Goal: Task Accomplishment & Management: Use online tool/utility

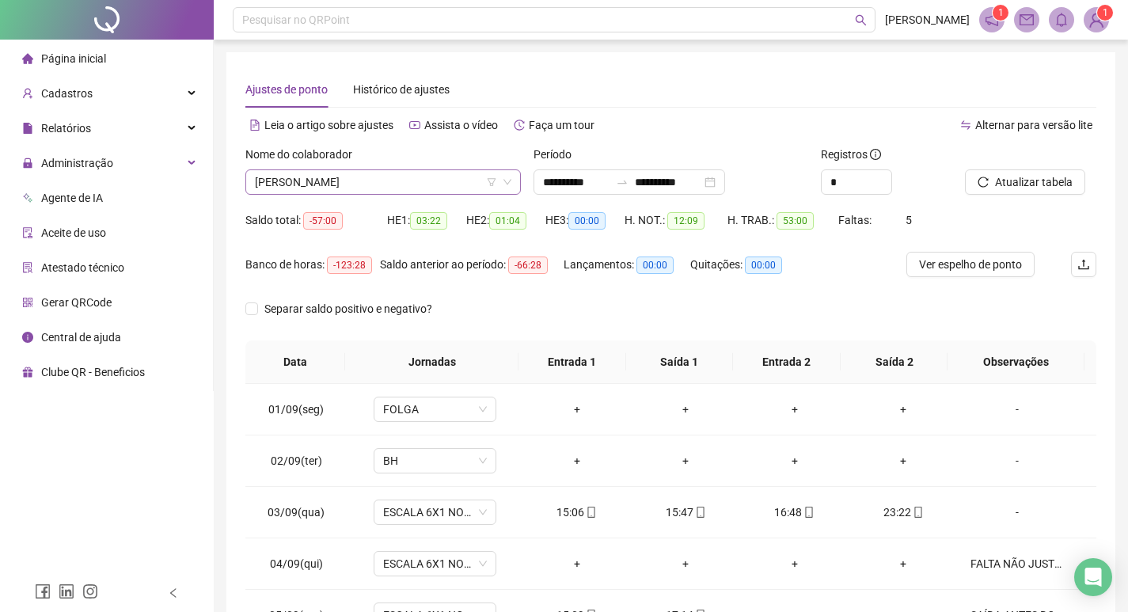
click at [439, 190] on span "[PERSON_NAME]" at bounding box center [383, 182] width 257 height 24
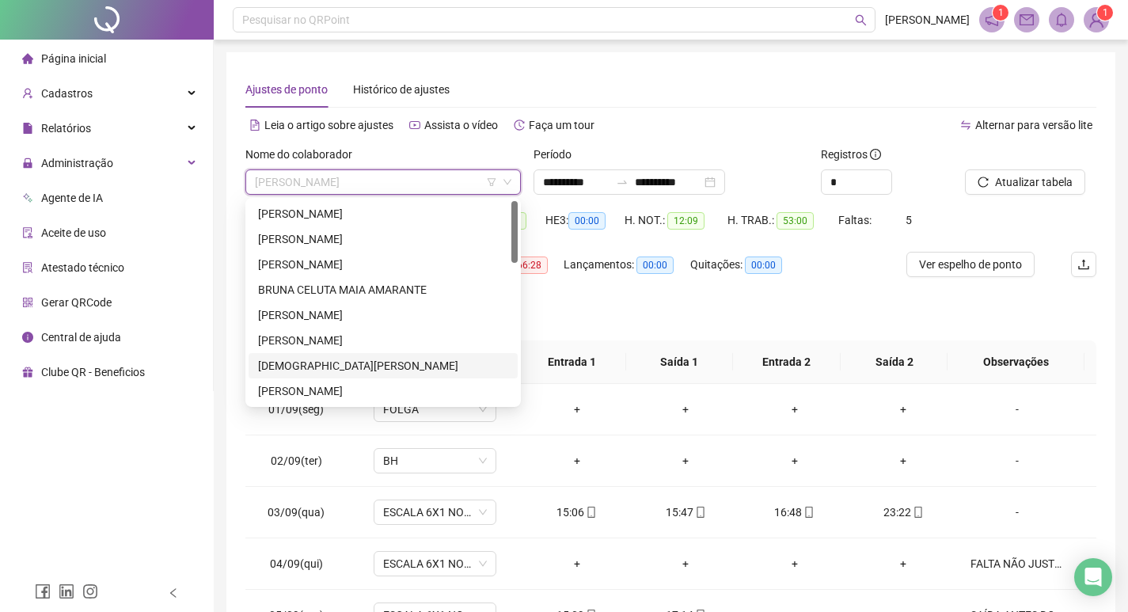
click at [355, 365] on div "[DEMOGRAPHIC_DATA][PERSON_NAME]" at bounding box center [383, 365] width 250 height 17
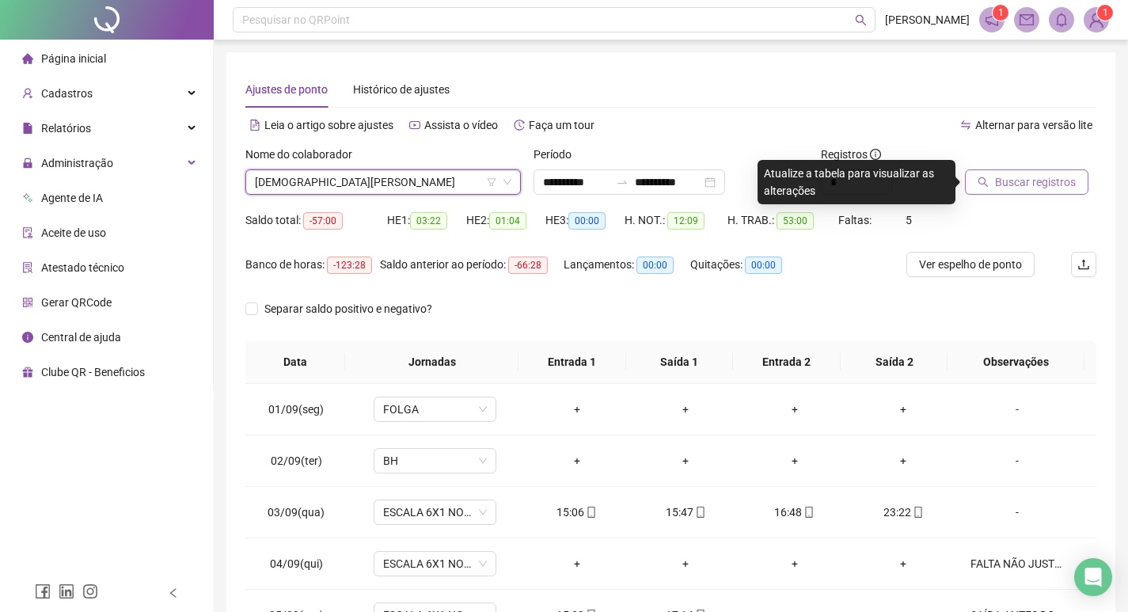
click at [1059, 183] on span "Buscar registros" at bounding box center [1035, 181] width 81 height 17
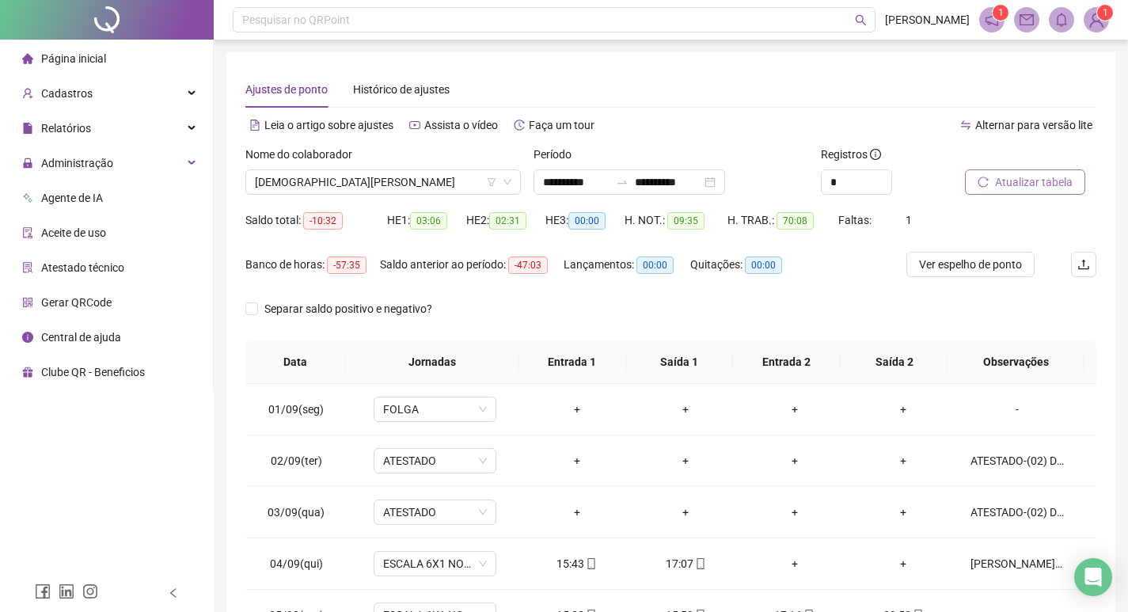
click at [996, 180] on span "Atualizar tabela" at bounding box center [1034, 181] width 78 height 17
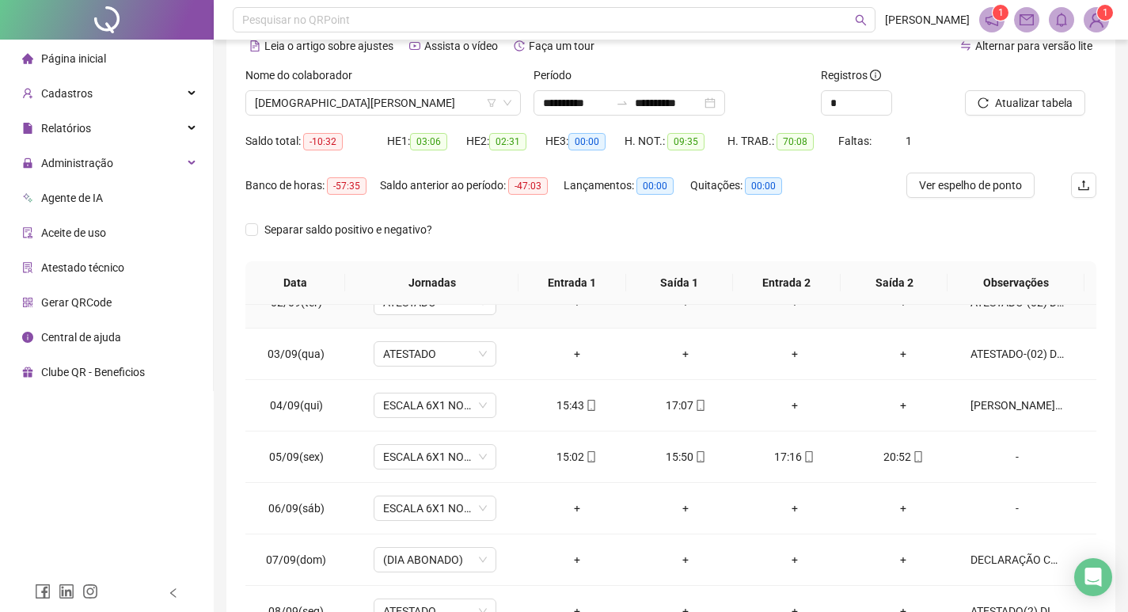
scroll to position [158, 0]
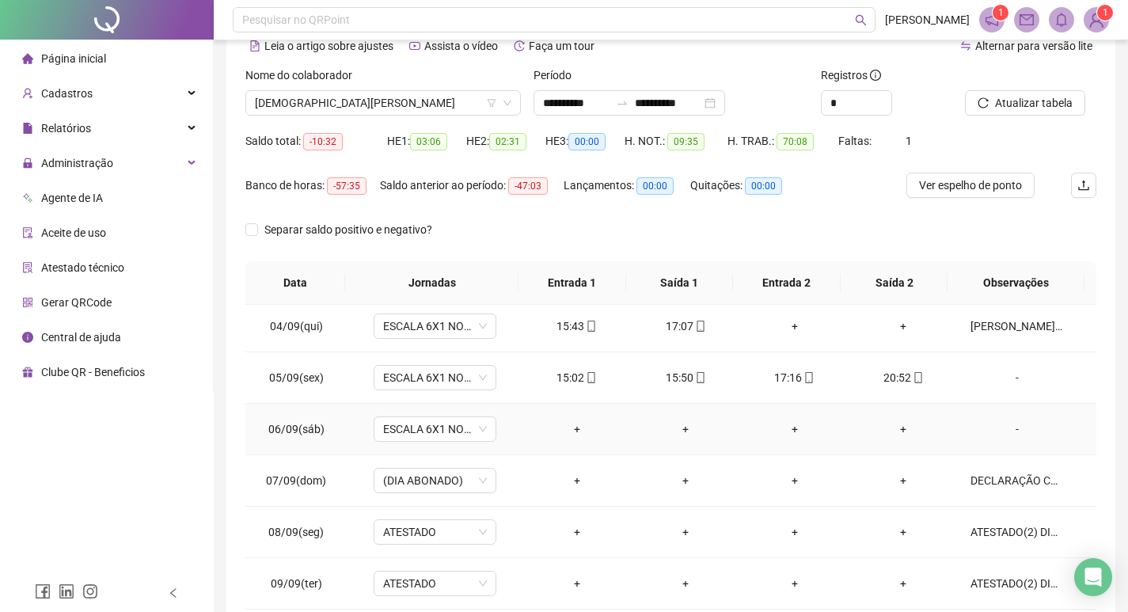
click at [1008, 432] on div "-" at bounding box center [1017, 428] width 93 height 17
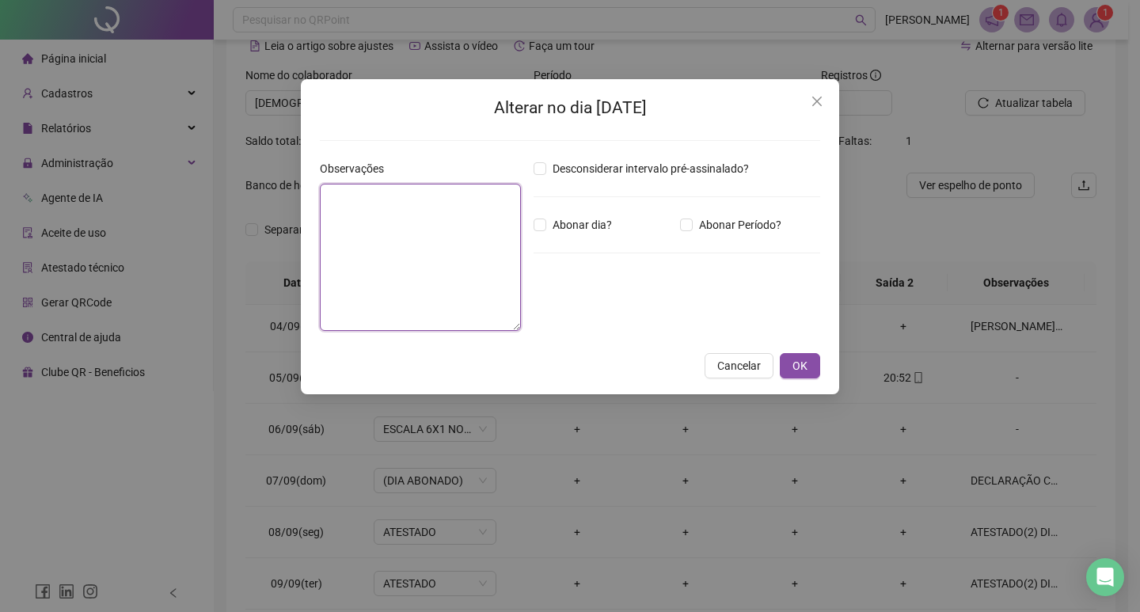
click at [350, 210] on textarea at bounding box center [420, 257] width 201 height 147
type textarea "*****"
click at [809, 367] on button "OK" at bounding box center [800, 365] width 40 height 25
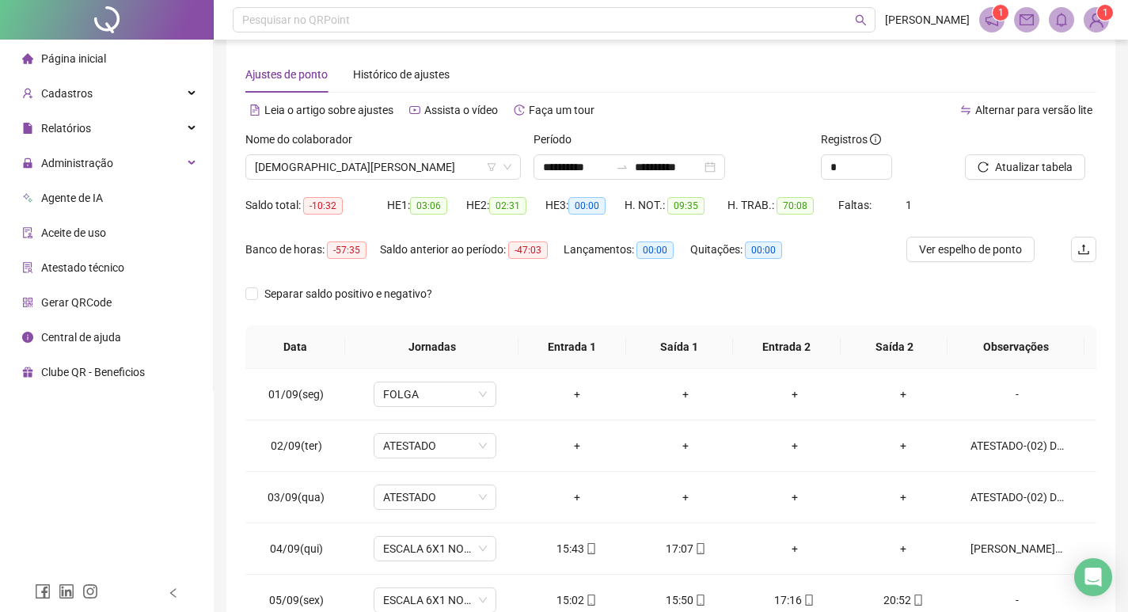
scroll to position [0, 0]
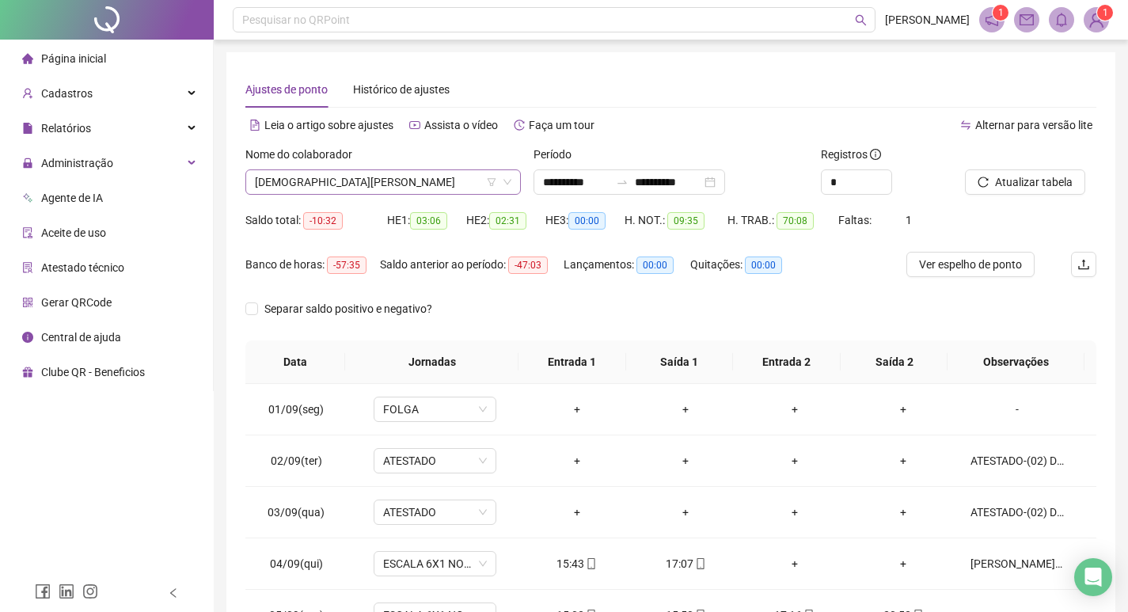
click at [445, 185] on span "[DEMOGRAPHIC_DATA][PERSON_NAME]" at bounding box center [383, 182] width 257 height 24
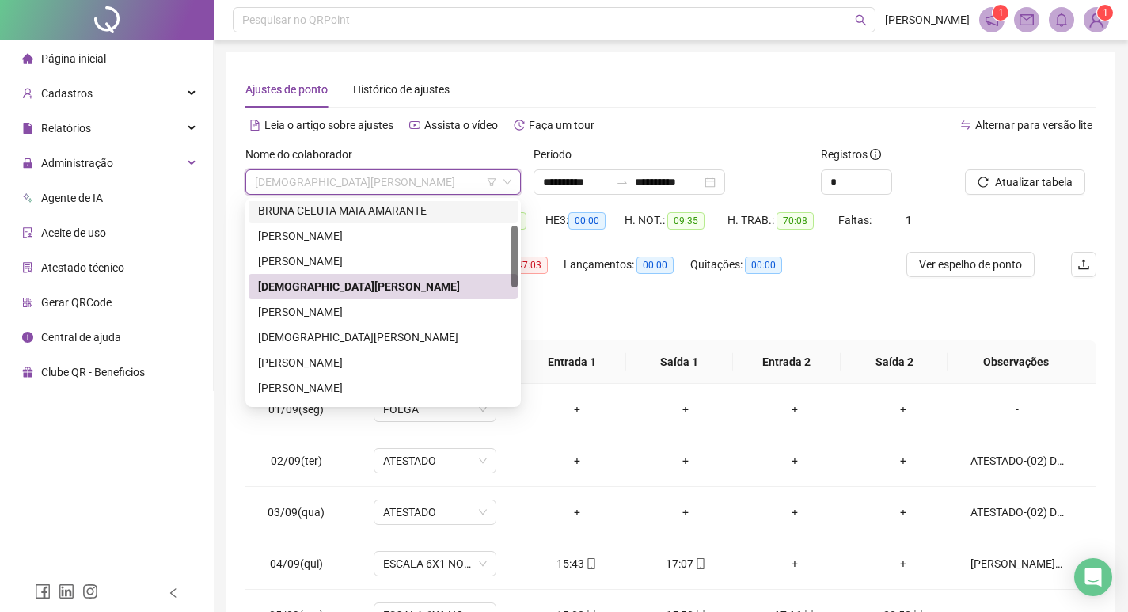
scroll to position [158, 0]
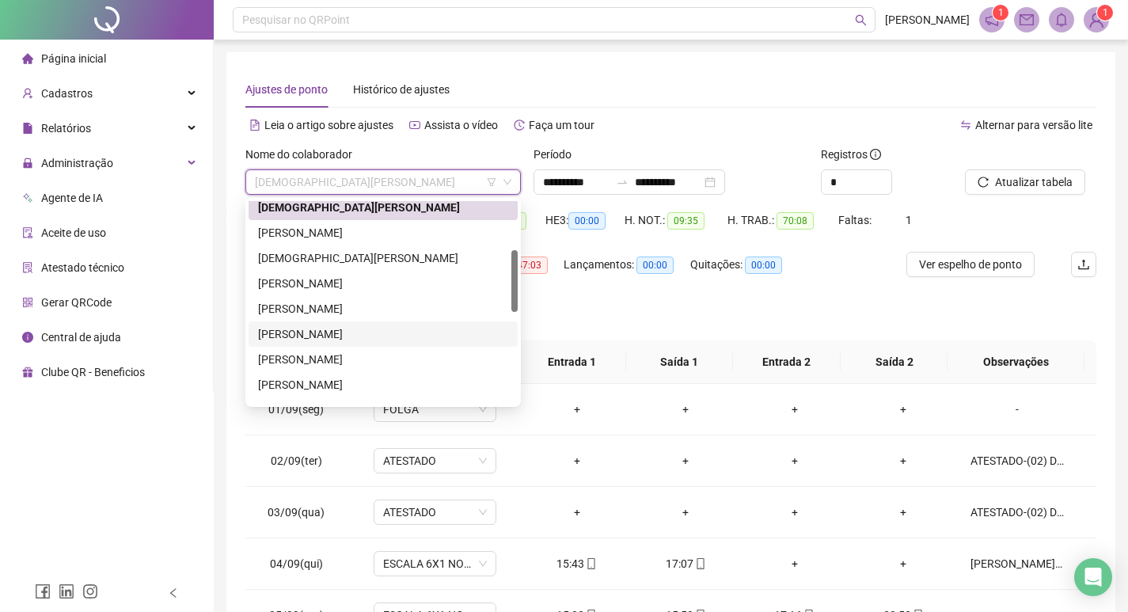
click at [364, 336] on div "[PERSON_NAME]" at bounding box center [383, 333] width 250 height 17
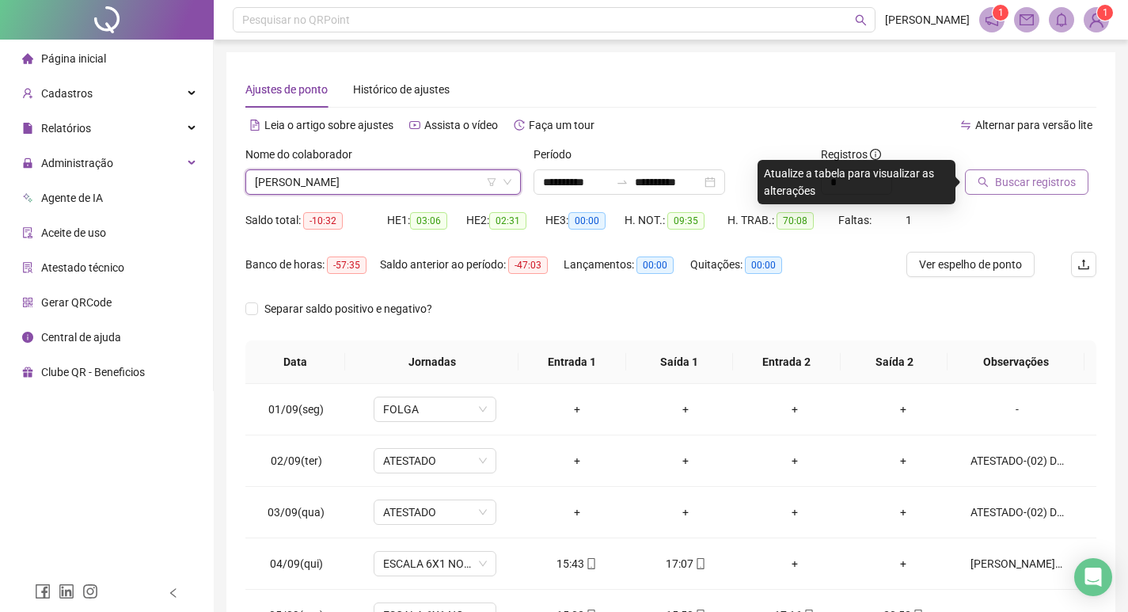
click at [1027, 188] on span "Buscar registros" at bounding box center [1035, 181] width 81 height 17
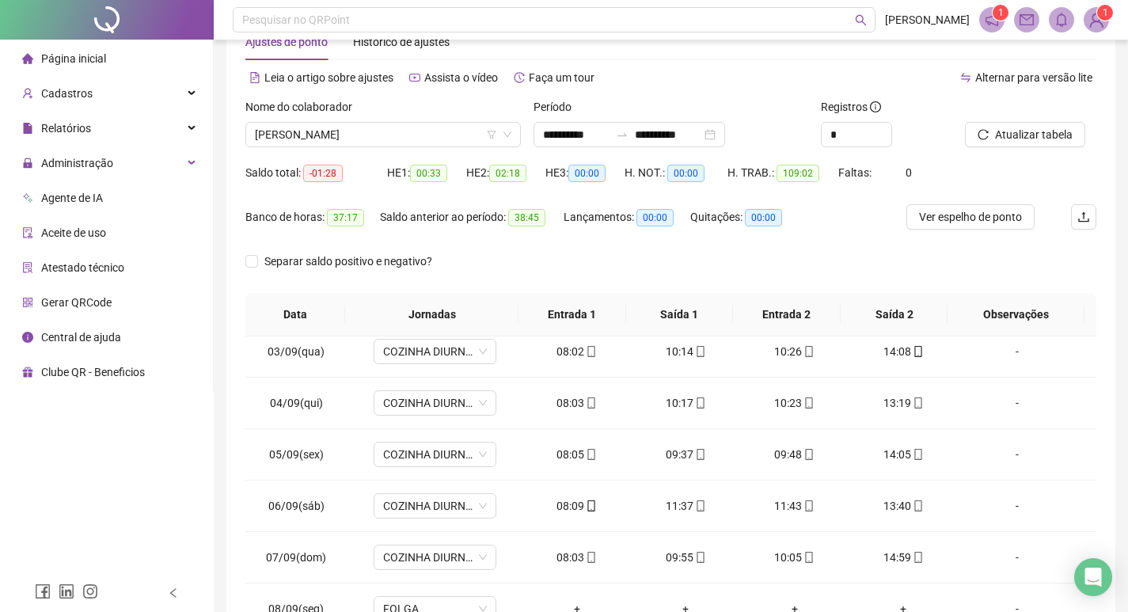
scroll to position [0, 0]
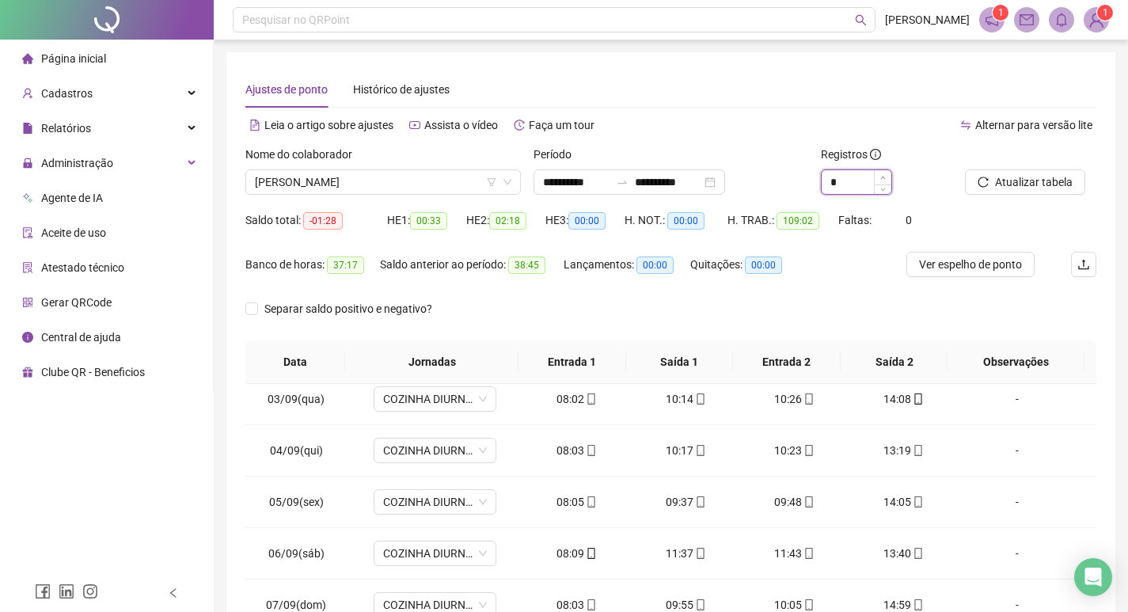
click at [884, 175] on icon "up" at bounding box center [884, 178] width 6 height 6
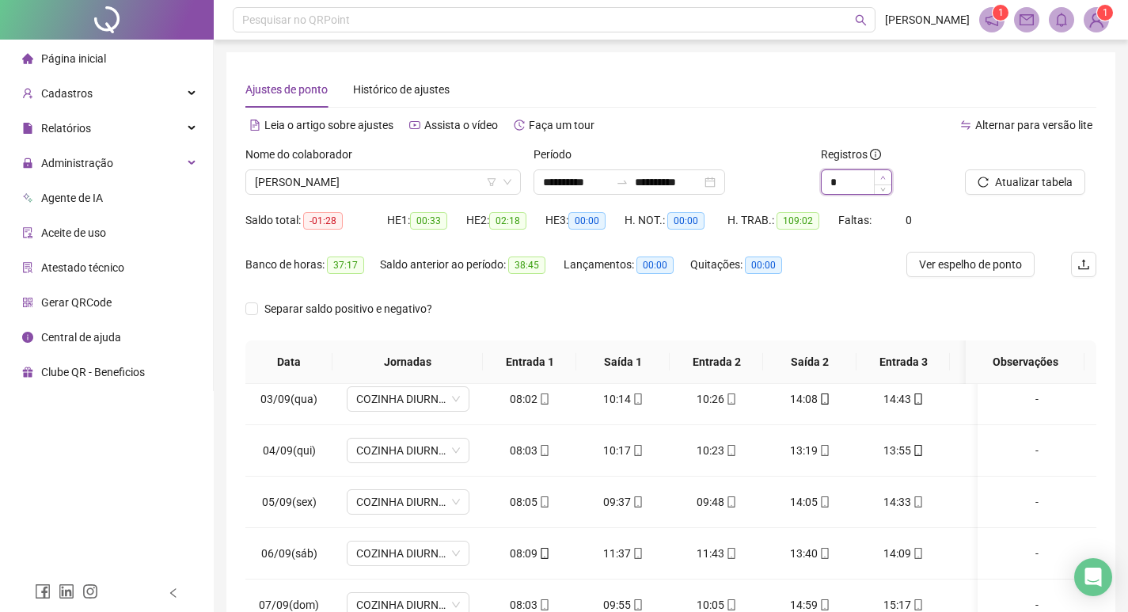
click at [884, 175] on icon "up" at bounding box center [884, 178] width 6 height 6
type input "*"
